Goal: Information Seeking & Learning: Learn about a topic

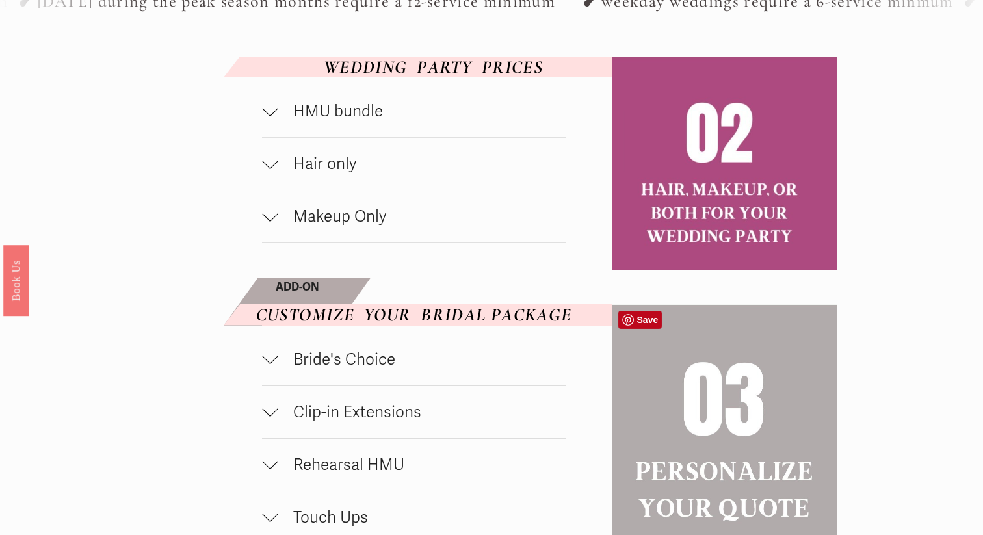
scroll to position [686, 0]
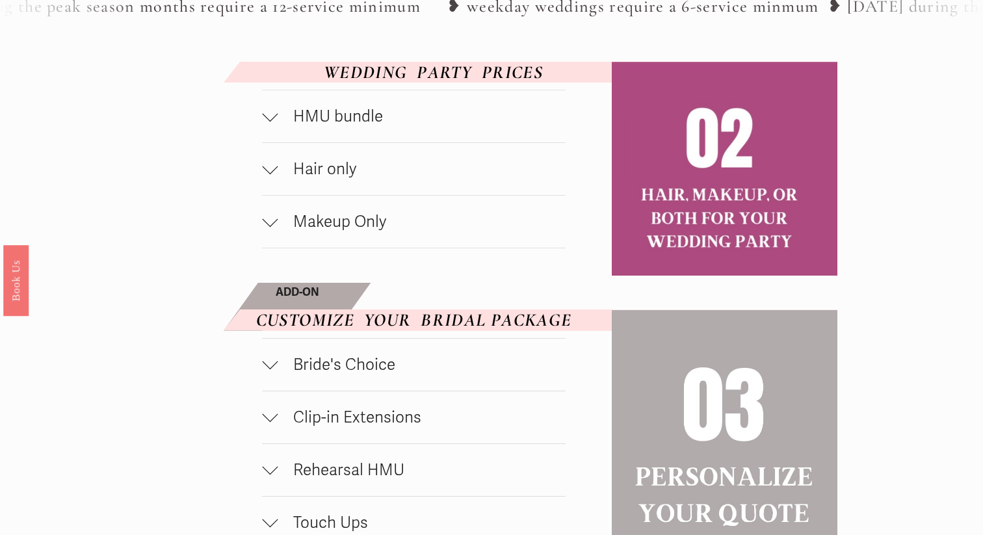
click at [355, 111] on span "HMU bundle" at bounding box center [421, 117] width 287 height 20
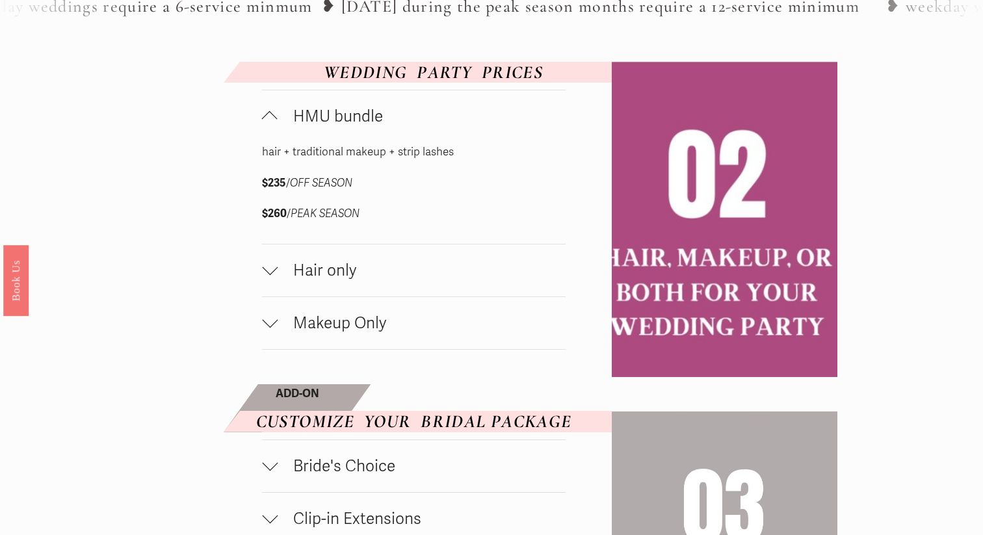
click at [355, 111] on span "HMU bundle" at bounding box center [421, 117] width 287 height 20
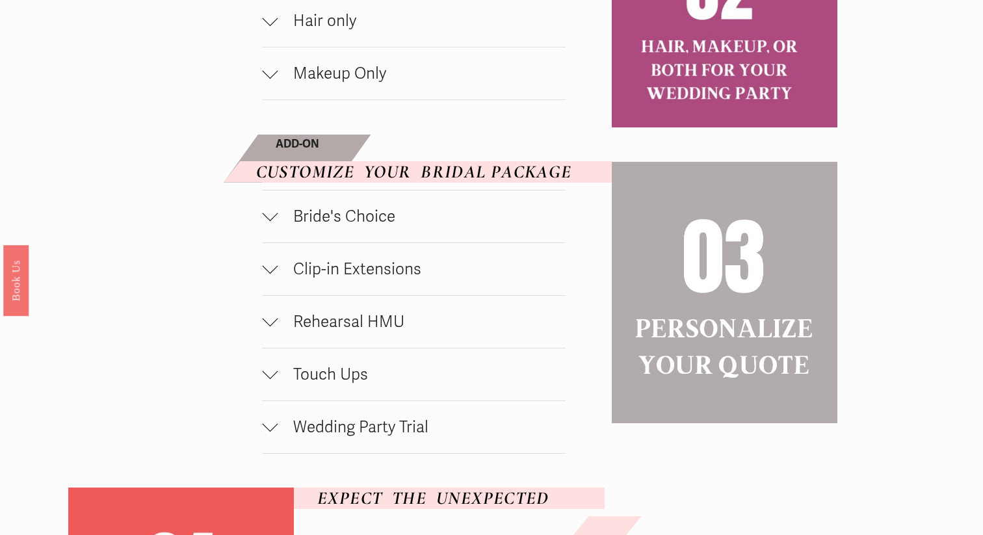
scroll to position [835, 0]
click at [354, 211] on span "Bride's Choice" at bounding box center [421, 215] width 287 height 20
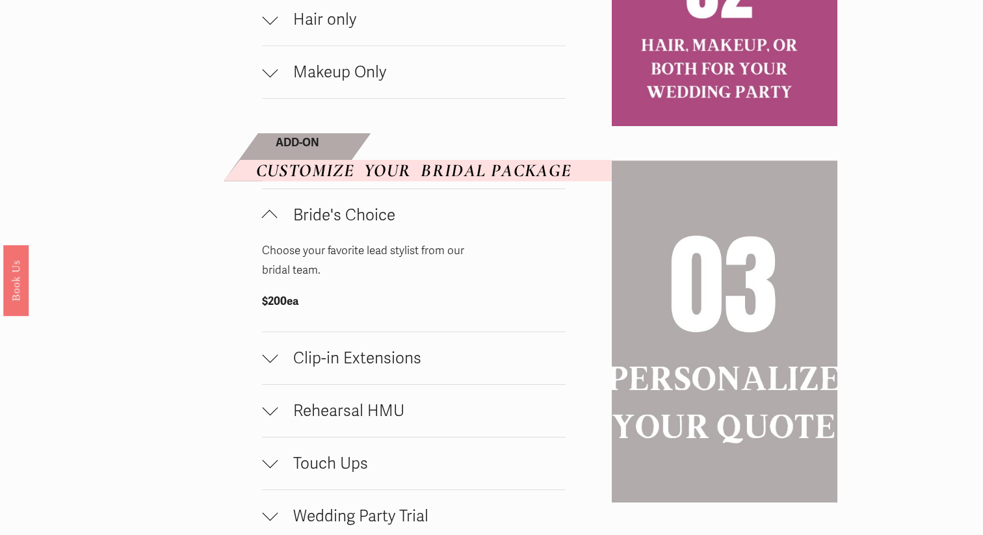
click at [356, 209] on span "Bride's Choice" at bounding box center [421, 215] width 287 height 20
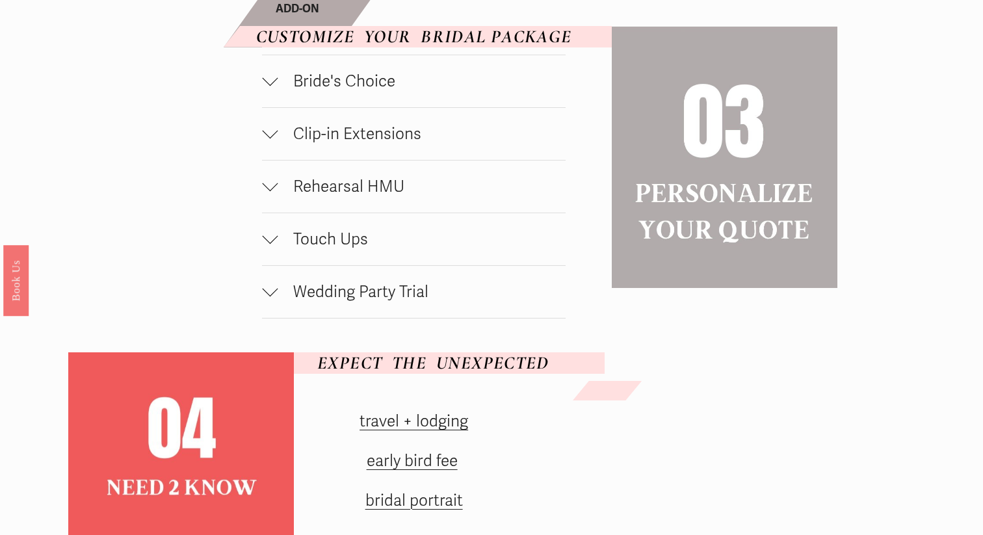
scroll to position [970, 0]
click at [359, 137] on span "Clip-in Extensions" at bounding box center [421, 134] width 287 height 20
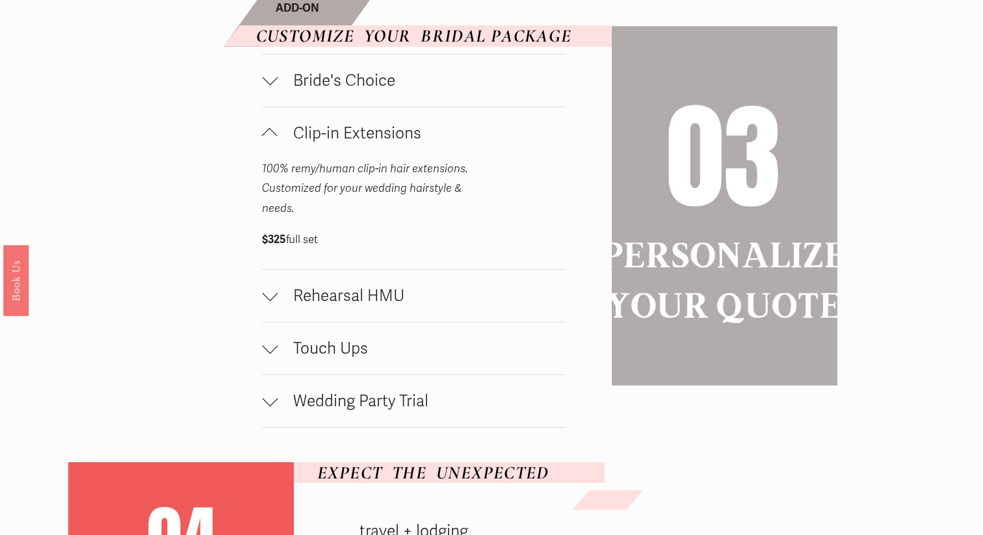
click at [359, 137] on span "Clip-in Extensions" at bounding box center [421, 134] width 287 height 20
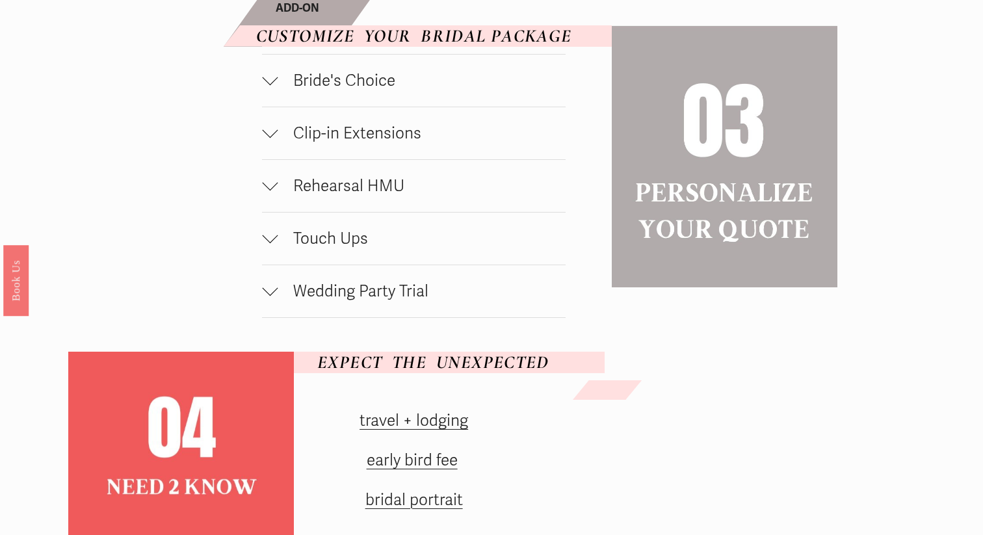
click at [356, 184] on span "Rehearsal HMU" at bounding box center [421, 186] width 287 height 20
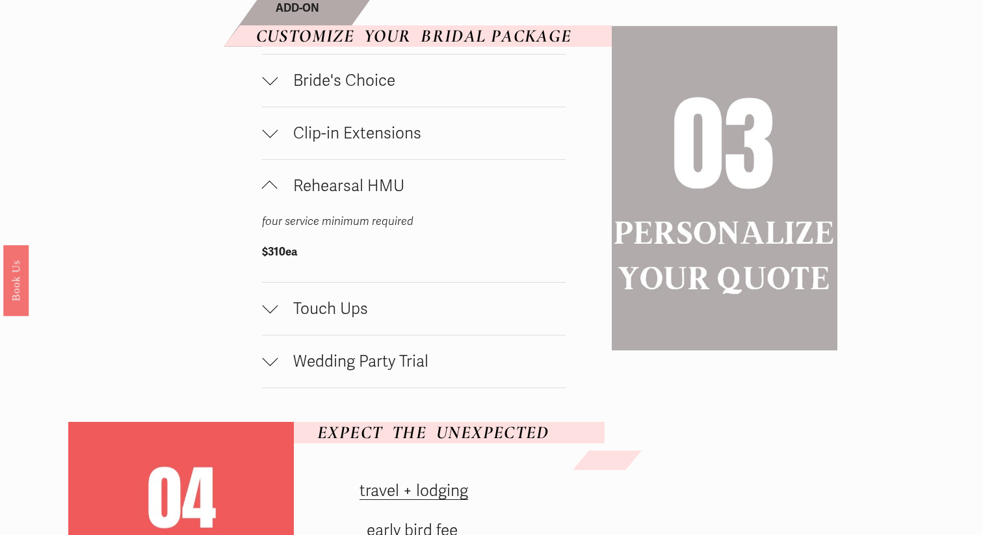
click at [356, 184] on span "Rehearsal HMU" at bounding box center [421, 186] width 287 height 20
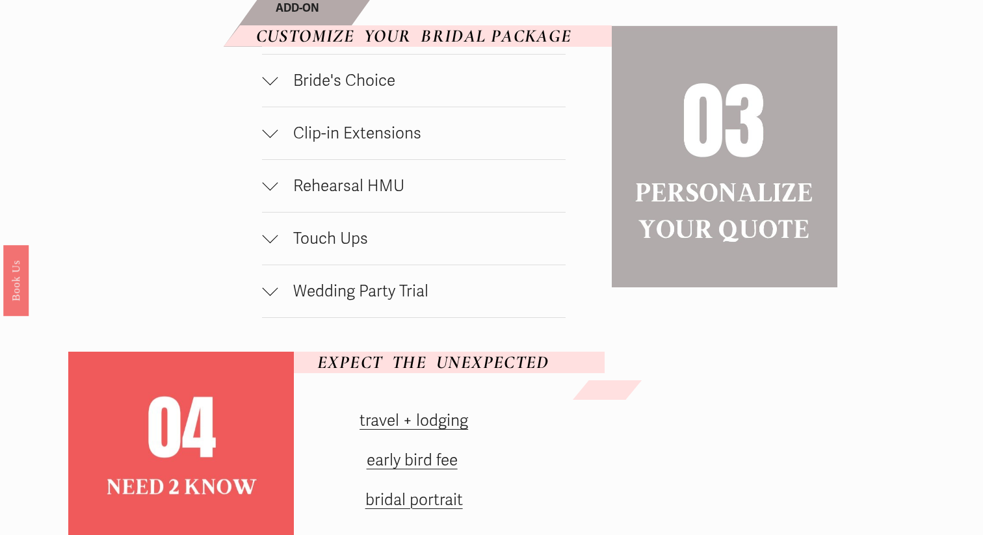
click at [345, 229] on span "Touch Ups" at bounding box center [421, 239] width 287 height 20
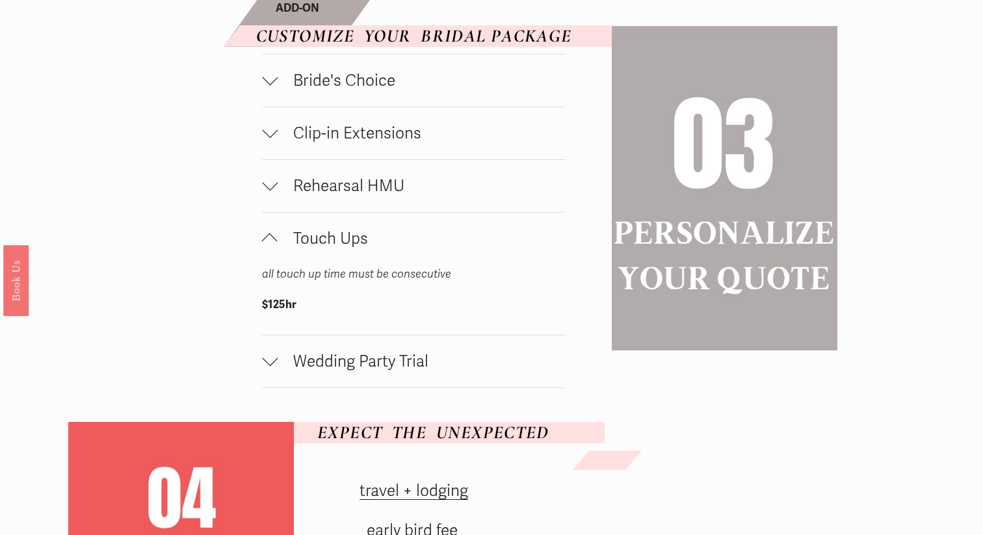
click at [305, 231] on span "Touch Ups" at bounding box center [421, 239] width 287 height 20
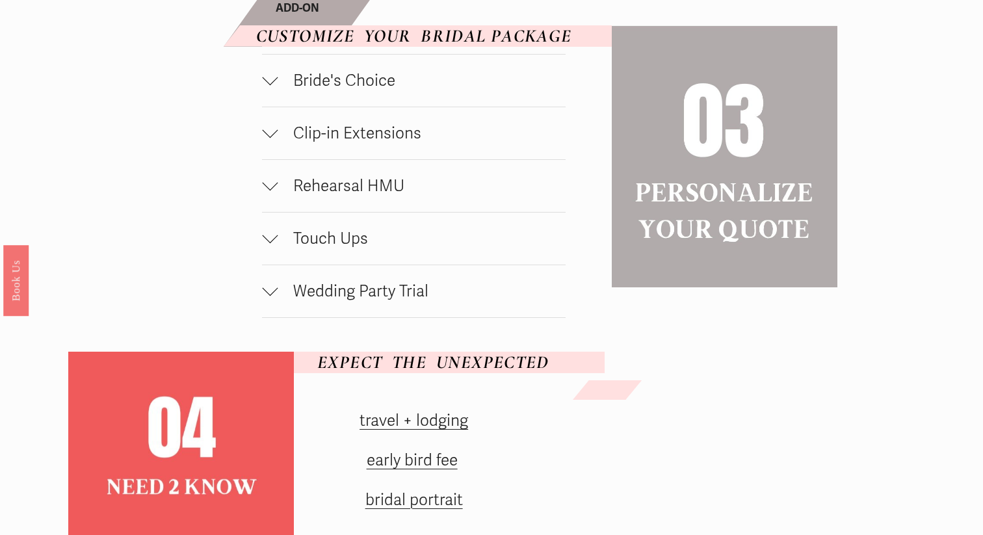
click at [335, 289] on span "Wedding Party Trial" at bounding box center [421, 291] width 287 height 20
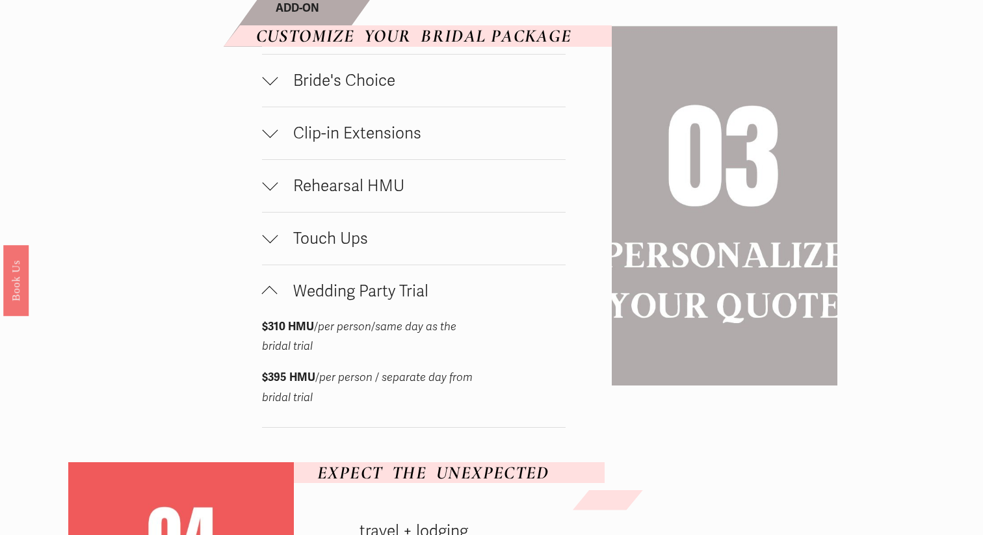
click at [334, 289] on span "Wedding Party Trial" at bounding box center [421, 291] width 287 height 20
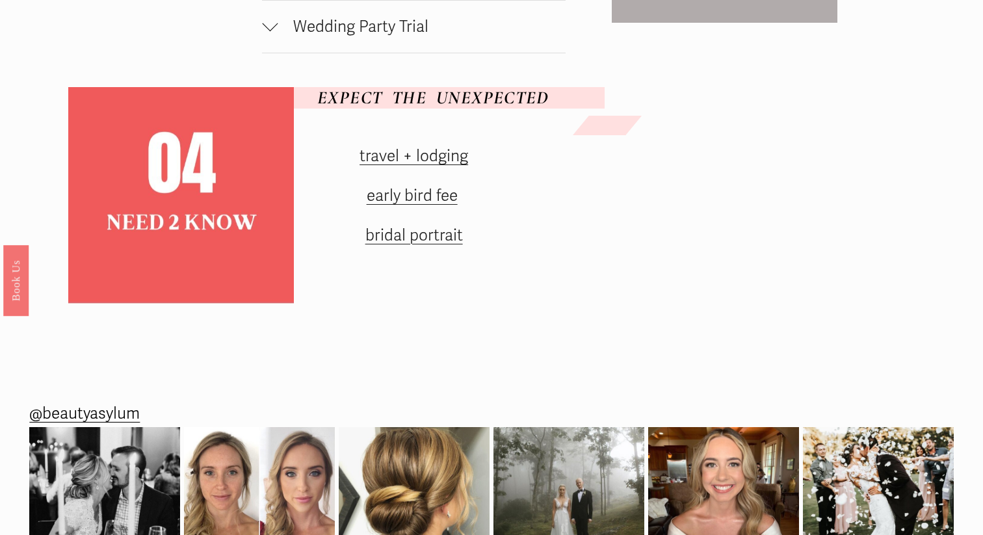
scroll to position [1237, 0]
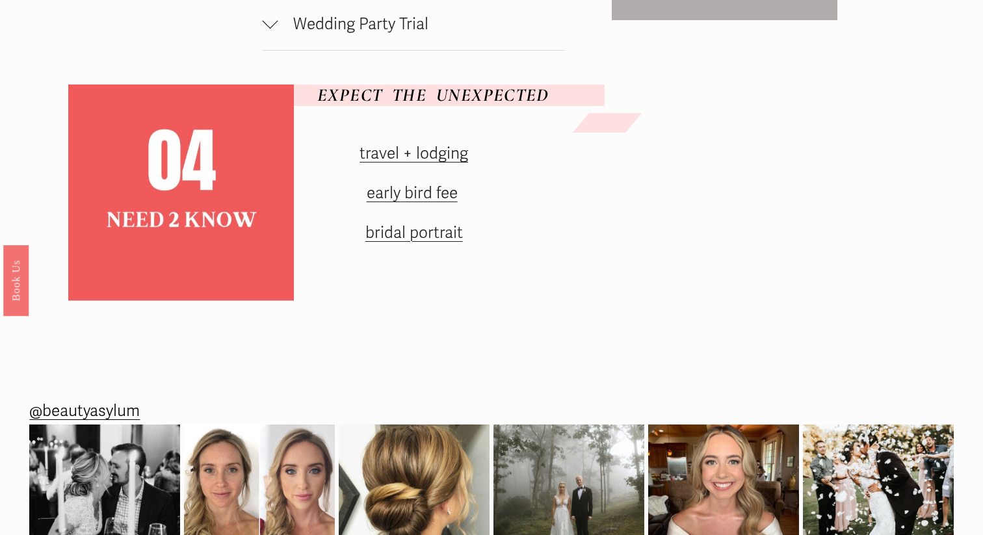
click at [98, 417] on link "@beautyasylum" at bounding box center [84, 411] width 111 height 29
